Goal: Check status

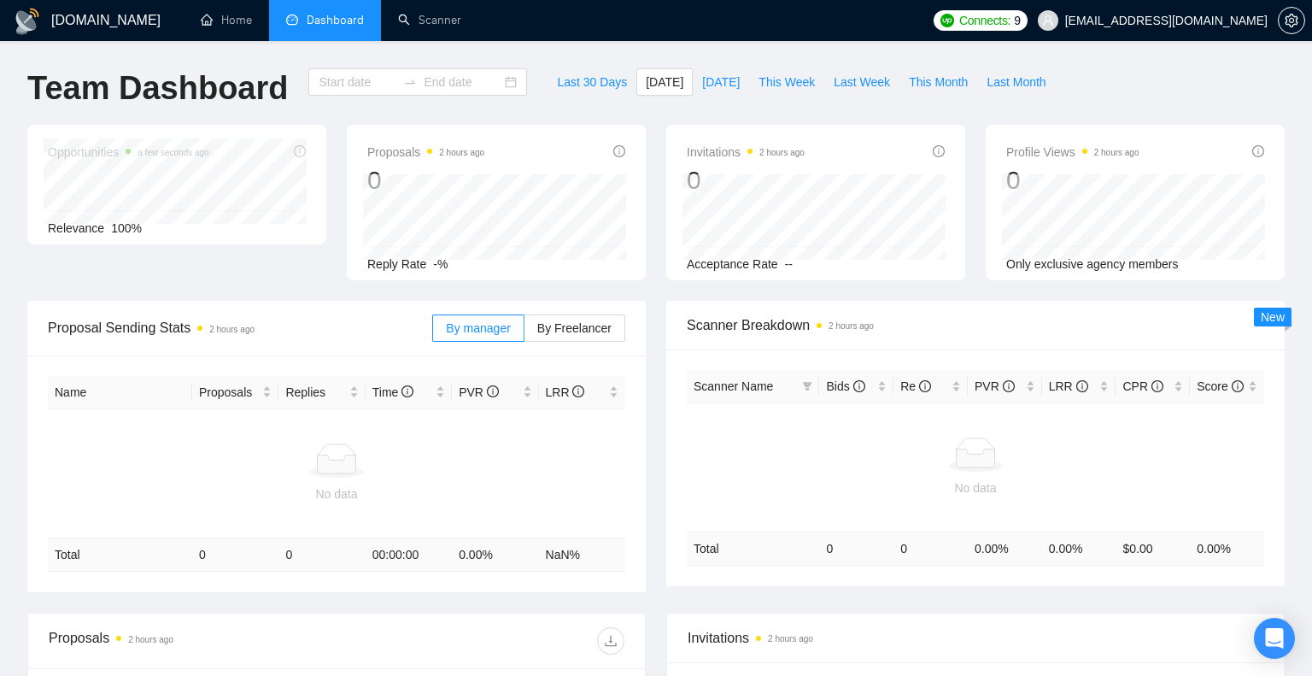
type input "[DATE]"
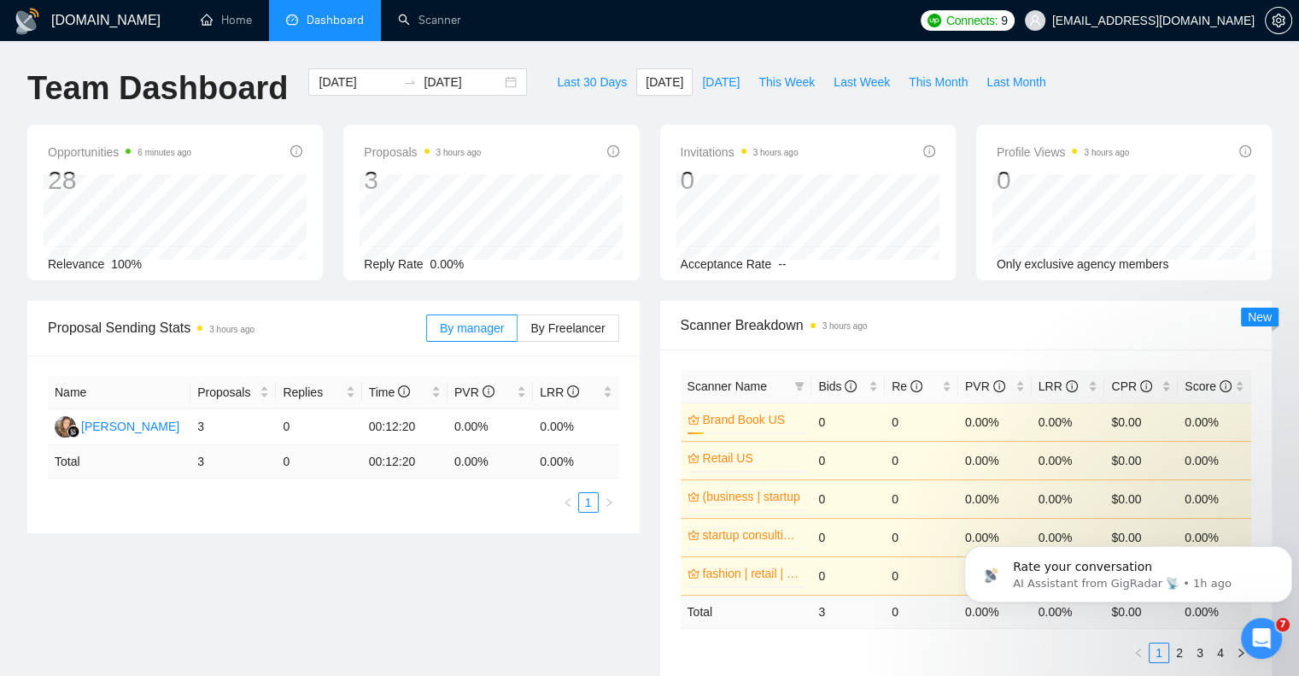
click at [480, 274] on div "Proposals 3 hours ago 3 Reply Rate 0.00%" at bounding box center [491, 202] width 296 height 155
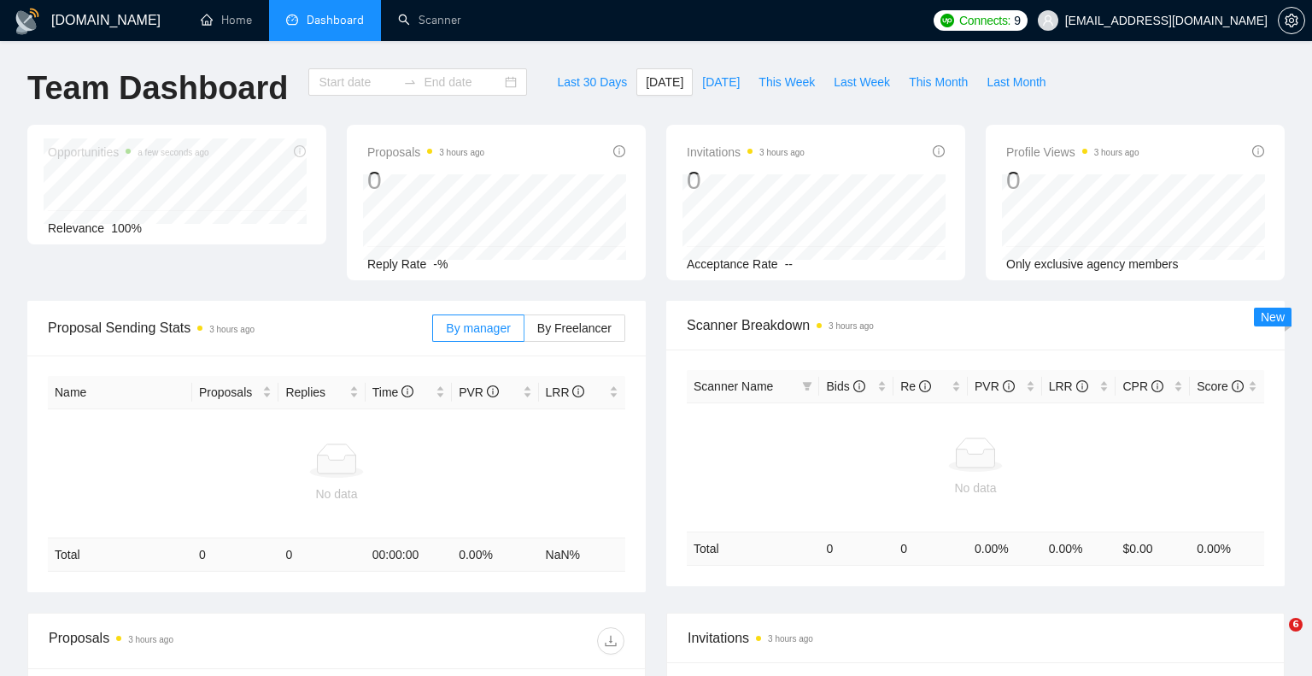
type input "[DATE]"
